Goal: Information Seeking & Learning: Find specific fact

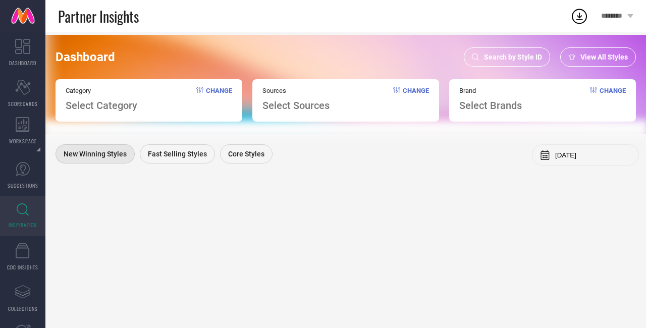
click at [477, 57] on icon at bounding box center [475, 56] width 7 height 7
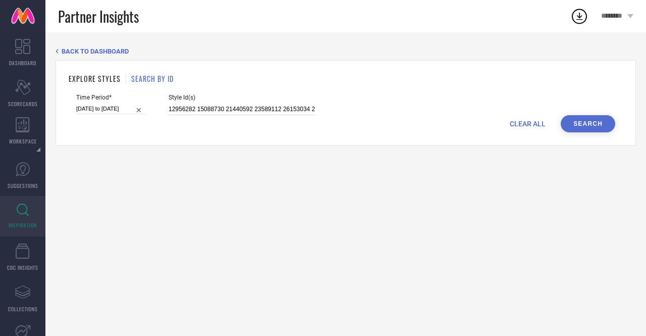
click at [210, 113] on input "12956282 15088730 21440592 23589112 26153034 26153050 27506782 27506860 2750691…" at bounding box center [242, 109] width 146 height 12
paste input
type input "12956282 15088730 21440592 23589112 26153034 26153050 27506782 27506860 2750691…"
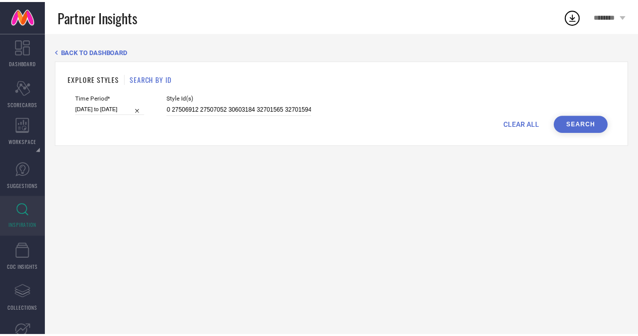
scroll to position [0, 0]
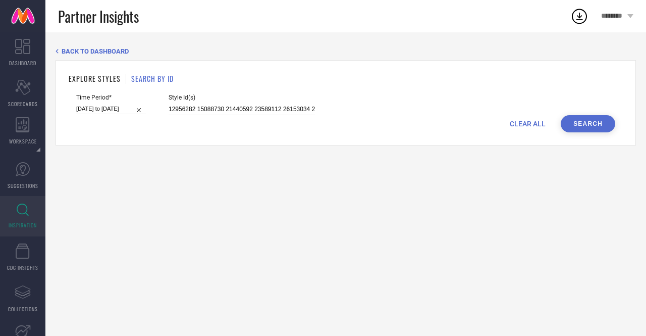
click at [587, 126] on button "Search" at bounding box center [588, 123] width 55 height 17
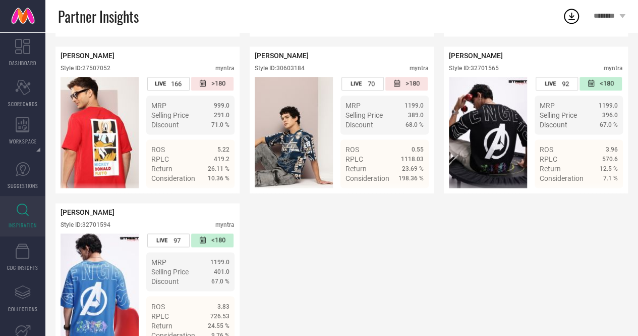
scroll to position [709, 0]
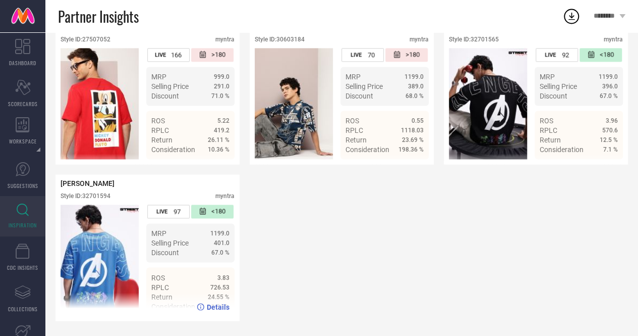
click at [99, 197] on div "Style ID: 32701594" at bounding box center [86, 195] width 50 height 7
copy div "32701594"
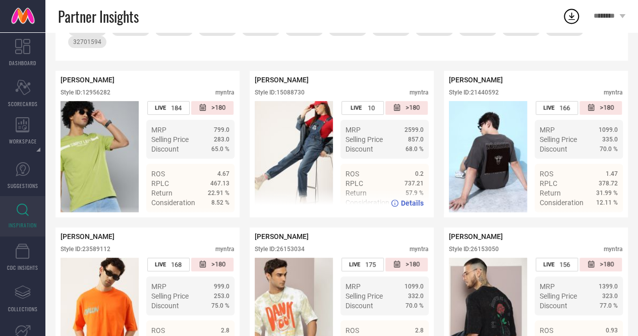
scroll to position [0, 0]
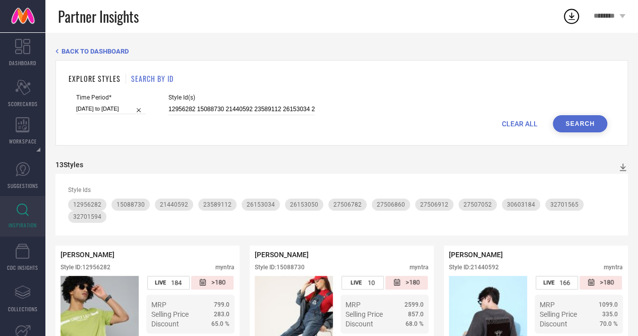
click at [232, 103] on div "Style Id(s) 12956282 15088730 21440592 23589112 26153034 26153050 27506782 2750…" at bounding box center [242, 104] width 146 height 21
click at [248, 116] on div "CLEAR ALL Search" at bounding box center [341, 123] width 531 height 17
click at [244, 113] on input "12956282 15088730 21440592 23589112 26153034 26153050 27506782 27506860 2750691…" at bounding box center [242, 109] width 146 height 12
paste input "31391453 31825751 32256753 32256758 32256764 32256816 33257069 33257083 3325709…"
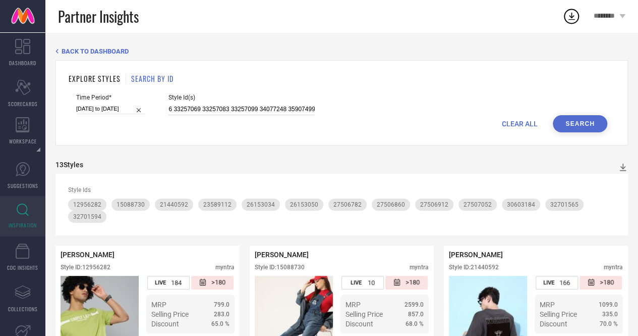
type input "31391453 31825751 32256753 32256758 32256764 32256816 33257069 33257083 3325709…"
click at [570, 126] on button "Search" at bounding box center [580, 123] width 55 height 17
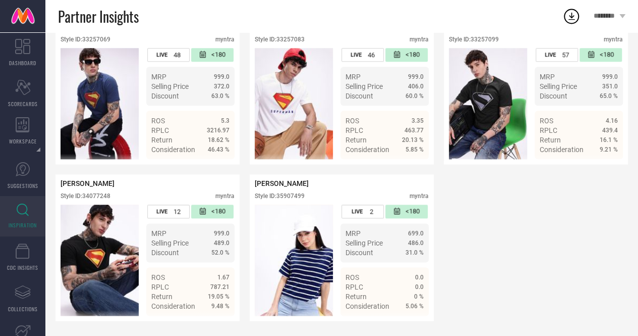
scroll to position [538, 0]
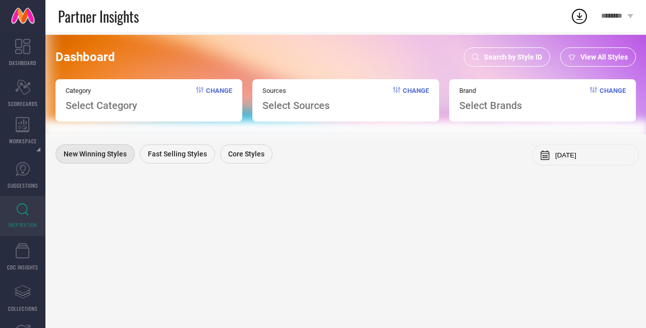
click at [506, 50] on div "Search by Style ID" at bounding box center [507, 56] width 86 height 19
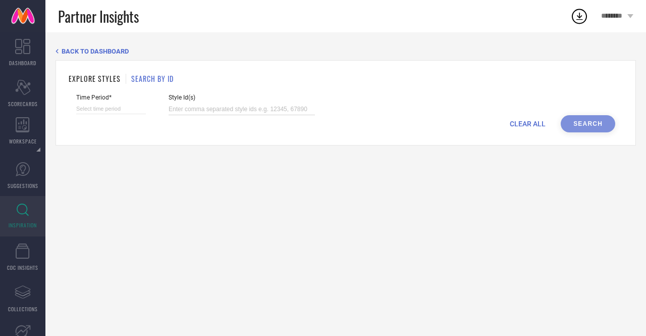
click at [213, 110] on input at bounding box center [242, 109] width 146 height 12
paste input "12956282 15088730 21440592 23589112 26153034 26153050 27506782 27506860 2750691…"
type input "12956282 15088730 21440592 23589112 26153034 26153050 27506782 27506860 2750691…"
select select "8"
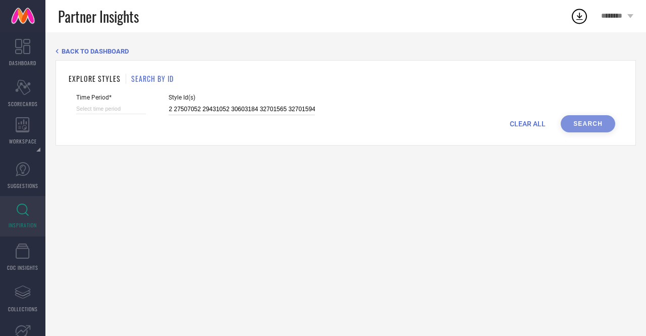
select select "2025"
select select "9"
select select "2025"
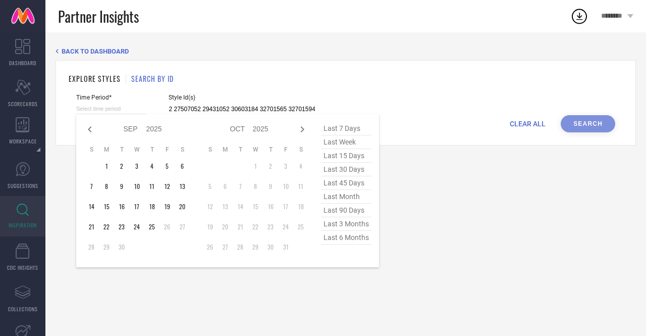
click at [127, 112] on input at bounding box center [111, 108] width 70 height 11
type input "12956282 15088730 21440592 23589112 26153034 26153050 27506782 27506860 2750691…"
click at [344, 240] on span "last 6 months" at bounding box center [346, 238] width 50 height 14
type input "[DATE] to [DATE]"
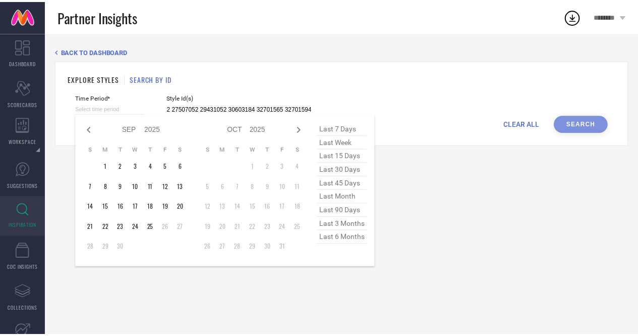
scroll to position [0, 0]
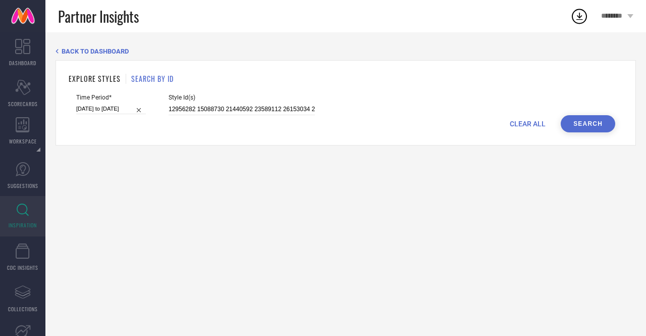
click at [580, 123] on button "Search" at bounding box center [588, 123] width 55 height 17
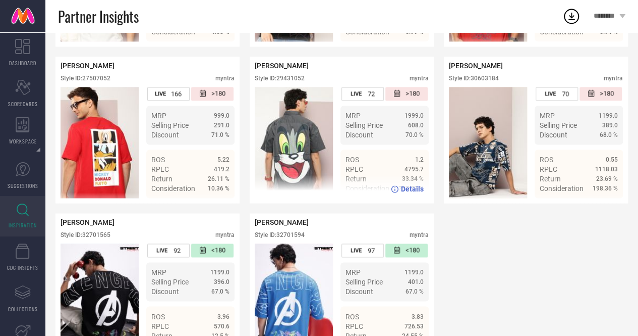
scroll to position [709, 0]
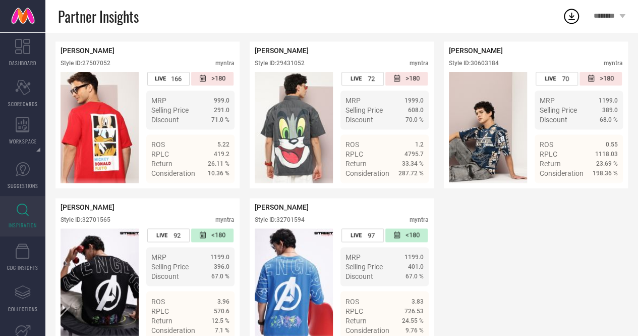
scroll to position [672, 0]
